Goal: Find contact information: Find contact information

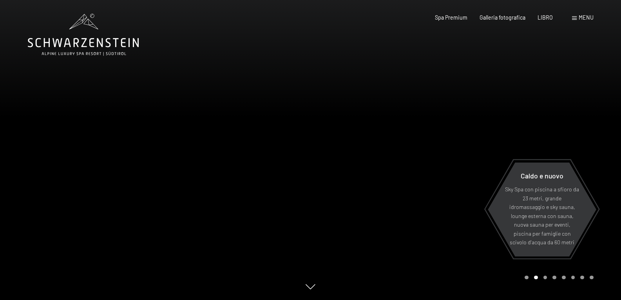
click at [561, 270] on div at bounding box center [466, 150] width 311 height 300
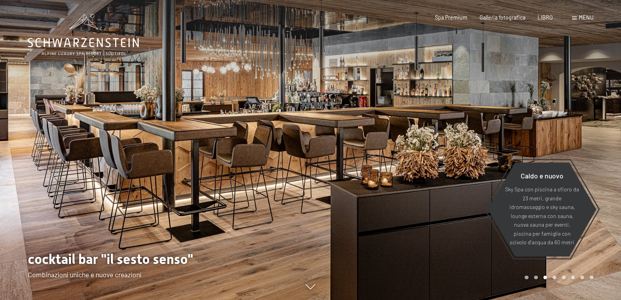
click at [561, 270] on div at bounding box center [466, 150] width 311 height 300
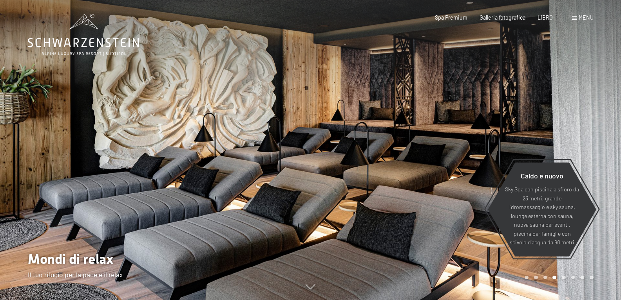
click at [561, 270] on div at bounding box center [466, 150] width 311 height 300
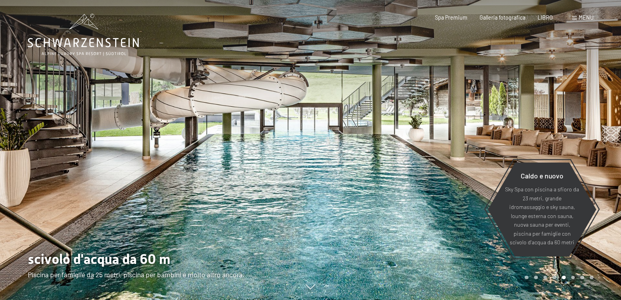
click at [562, 270] on div at bounding box center [466, 150] width 311 height 300
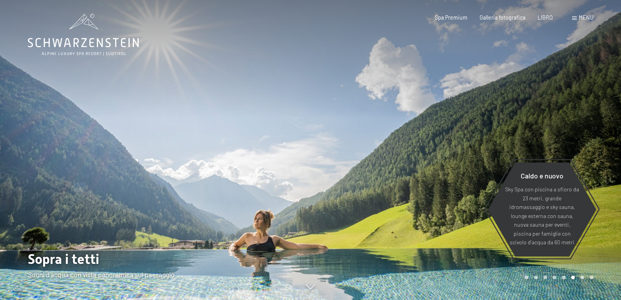
click at [562, 270] on div at bounding box center [466, 150] width 311 height 300
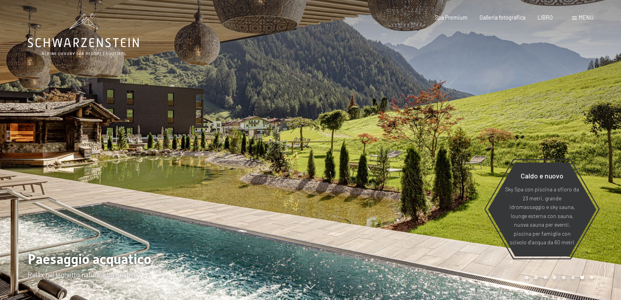
click at [563, 270] on div at bounding box center [466, 150] width 311 height 300
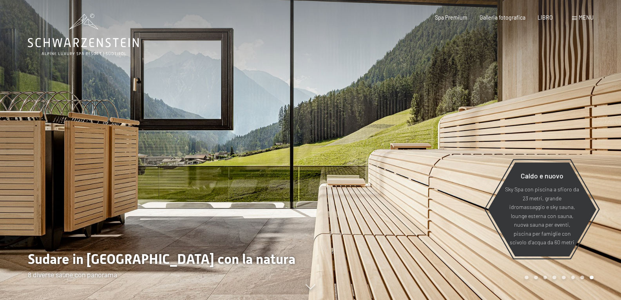
click at [563, 270] on div at bounding box center [466, 150] width 311 height 300
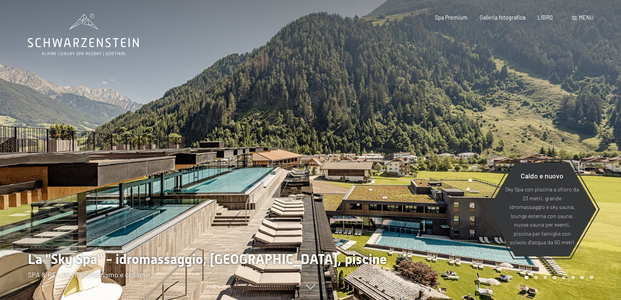
click at [563, 270] on div at bounding box center [466, 150] width 311 height 300
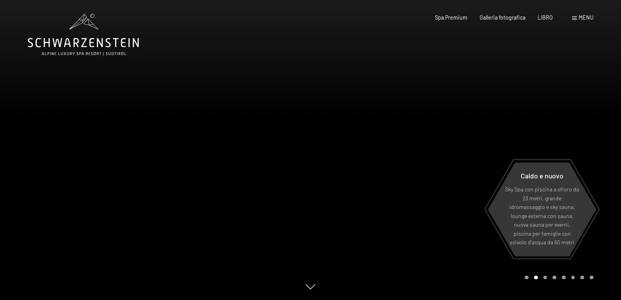
click at [563, 270] on div at bounding box center [466, 150] width 311 height 300
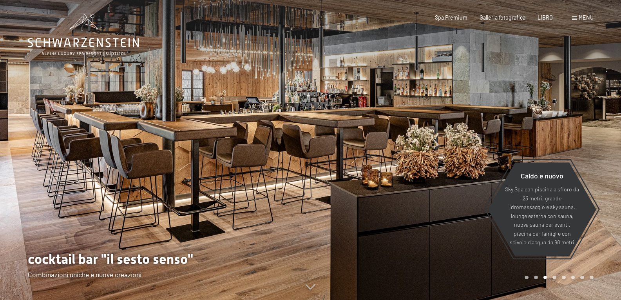
click at [563, 270] on div at bounding box center [466, 150] width 311 height 300
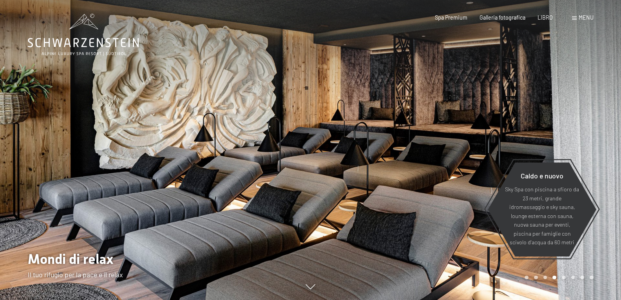
click at [560, 269] on div at bounding box center [466, 150] width 311 height 300
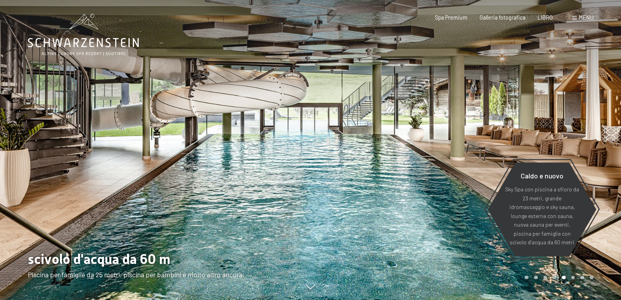
click at [560, 269] on div at bounding box center [466, 150] width 311 height 300
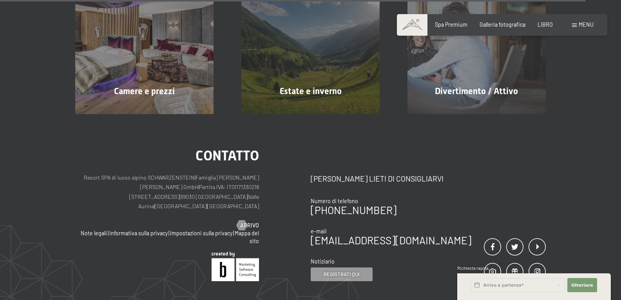
scroll to position [3321, 0]
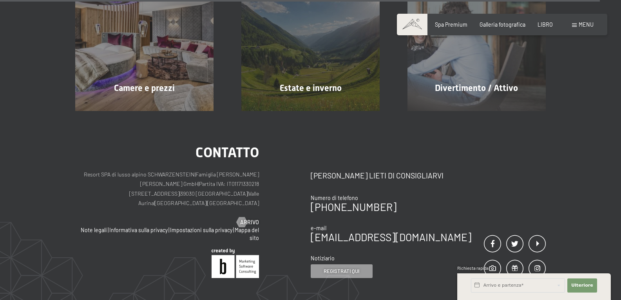
click at [217, 190] on font "Valle Aurina" at bounding box center [198, 198] width 121 height 16
drag, startPoint x: 155, startPoint y: 165, endPoint x: 199, endPoint y: 196, distance: 54.0
click at [186, 190] on font "39030 [GEOGRAPHIC_DATA]" at bounding box center [213, 193] width 67 height 7
copy font "39030 [GEOGRAPHIC_DATA]"
